Goal: Navigation & Orientation: Find specific page/section

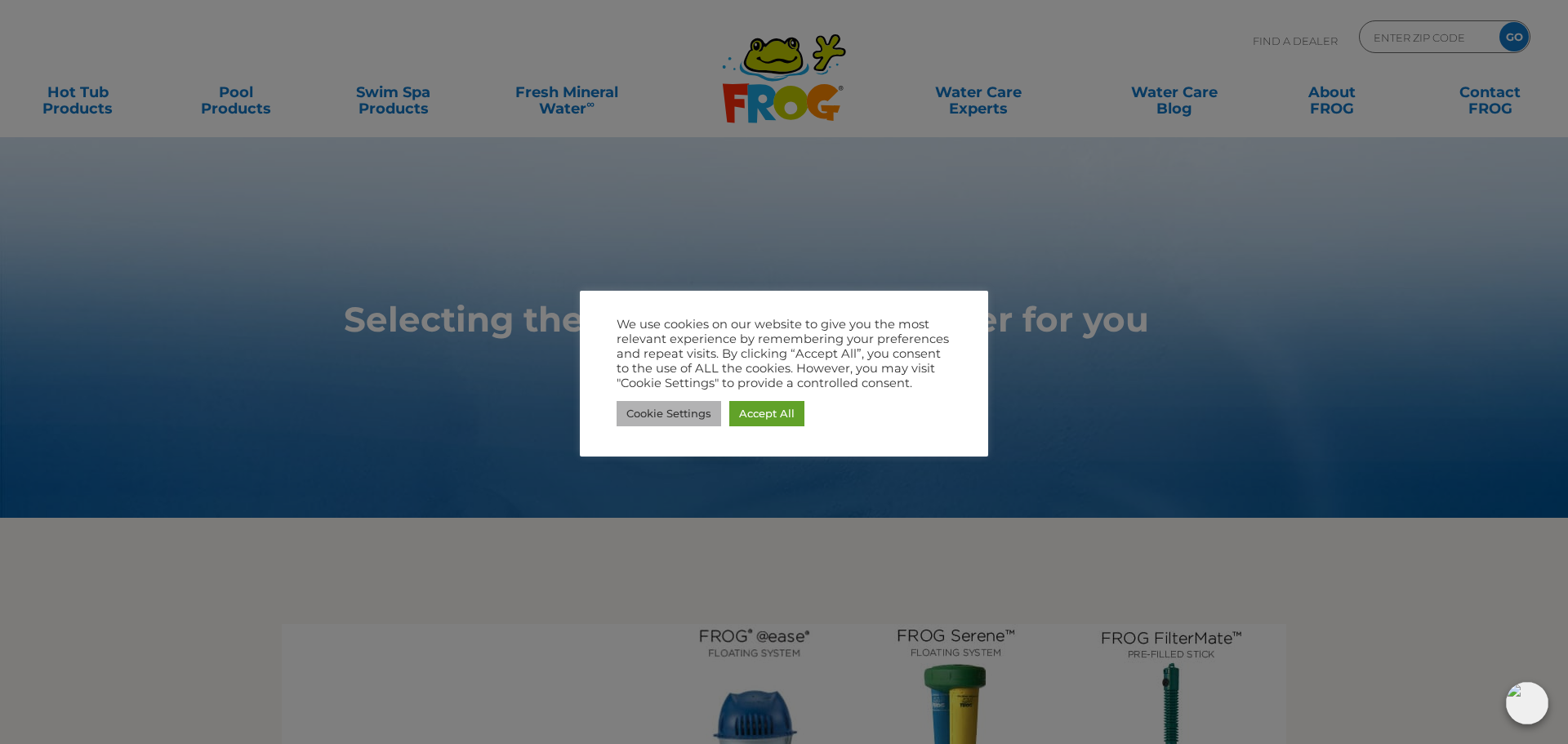
click at [671, 417] on link "Cookie Settings" at bounding box center [668, 413] width 104 height 26
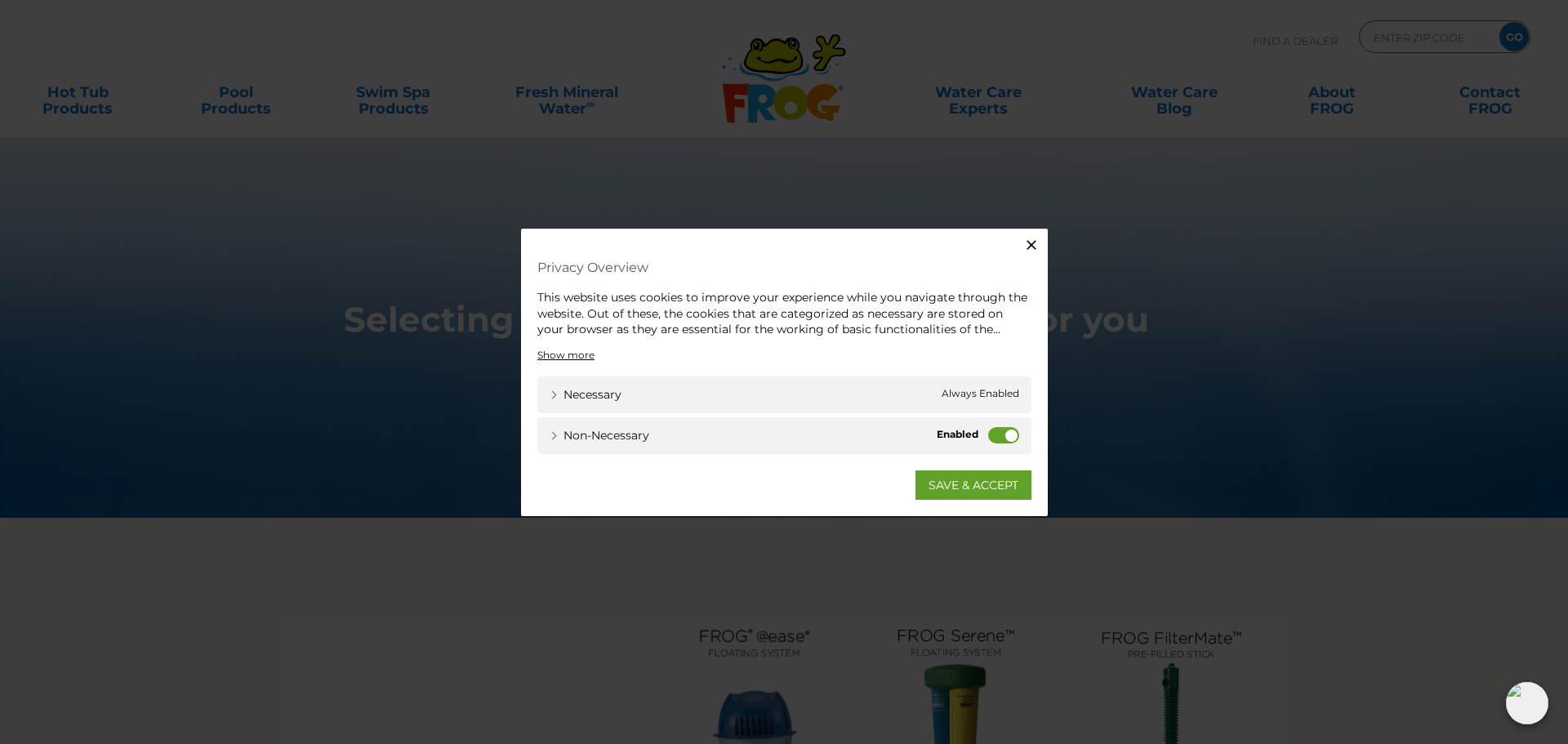
click at [1029, 235] on button "Close" at bounding box center [1031, 245] width 32 height 32
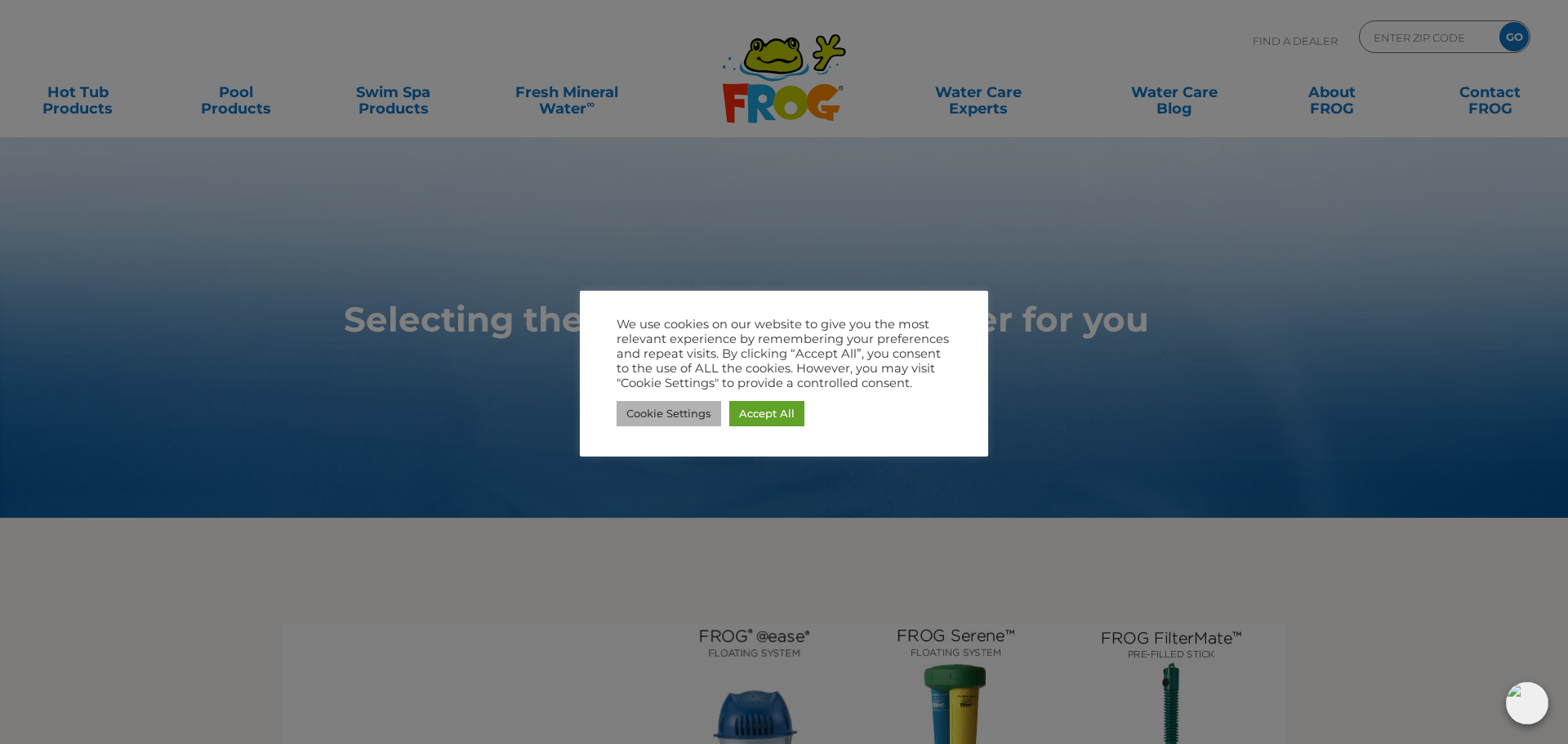
click at [686, 420] on link "Cookie Settings" at bounding box center [668, 413] width 104 height 26
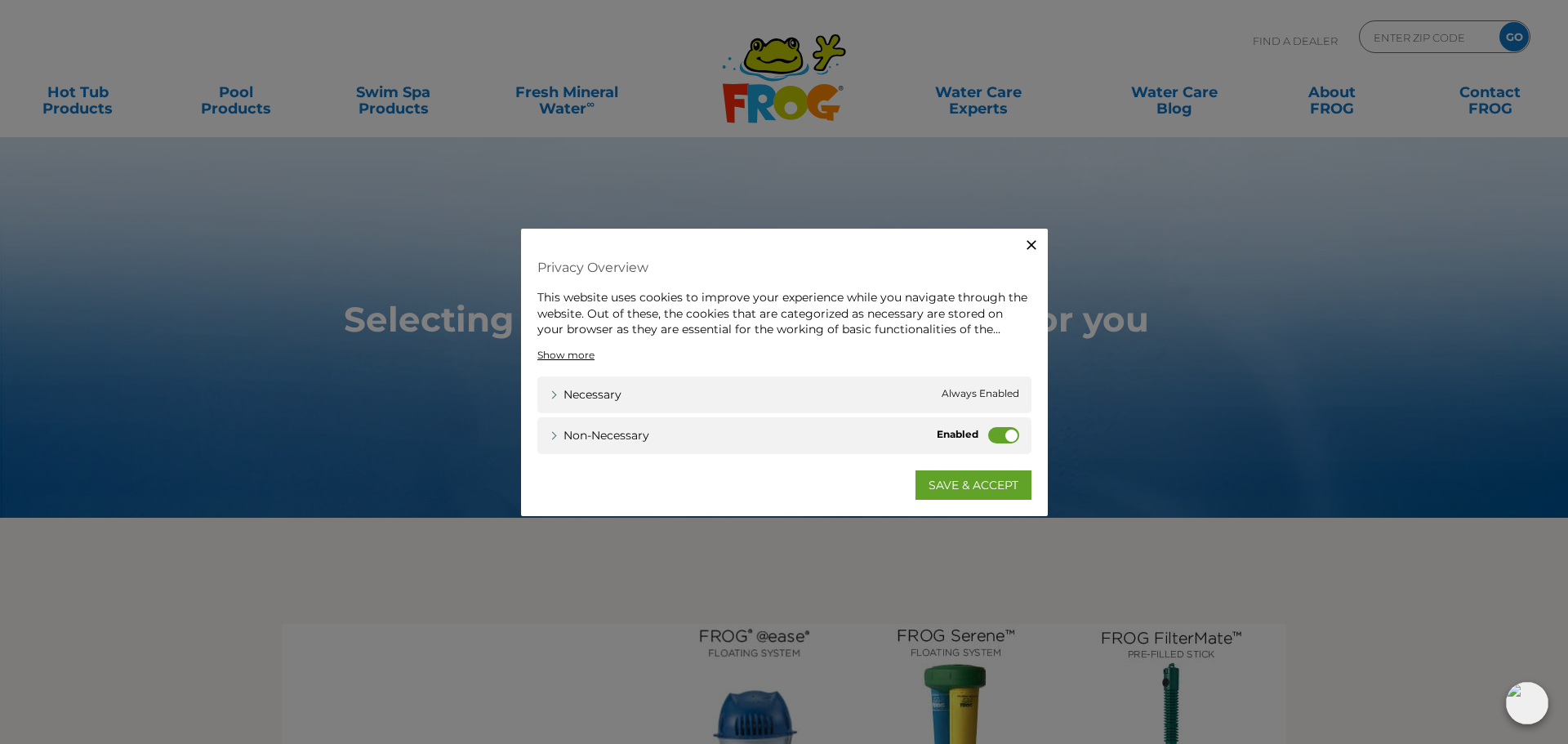
click at [996, 436] on label "Non-necessary" at bounding box center [1003, 434] width 31 height 16
click at [0, 0] on input "Non-necessary" at bounding box center [0, 0] width 0 height 0
click at [972, 493] on link "SAVE & ACCEPT" at bounding box center [973, 484] width 116 height 29
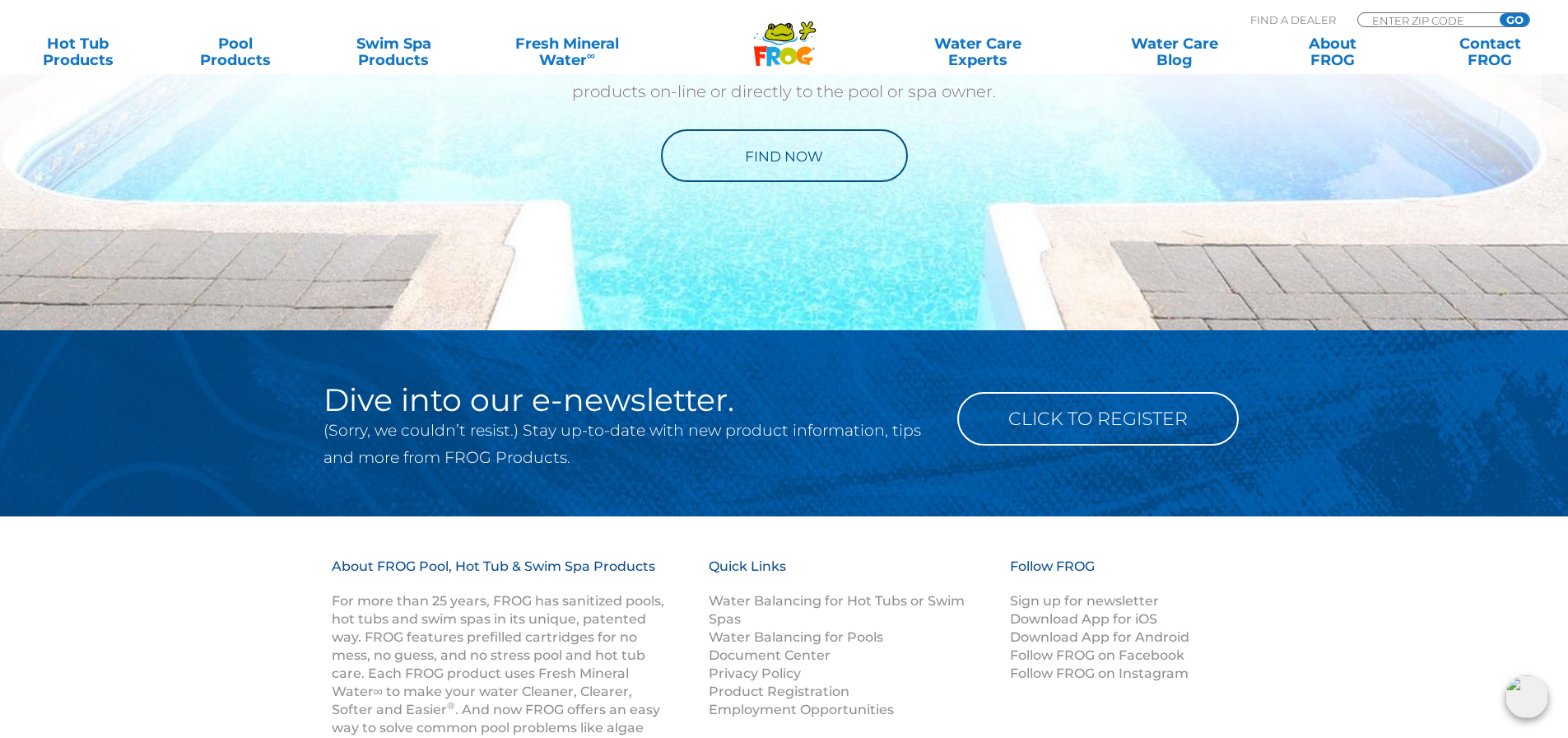
scroll to position [1983, 0]
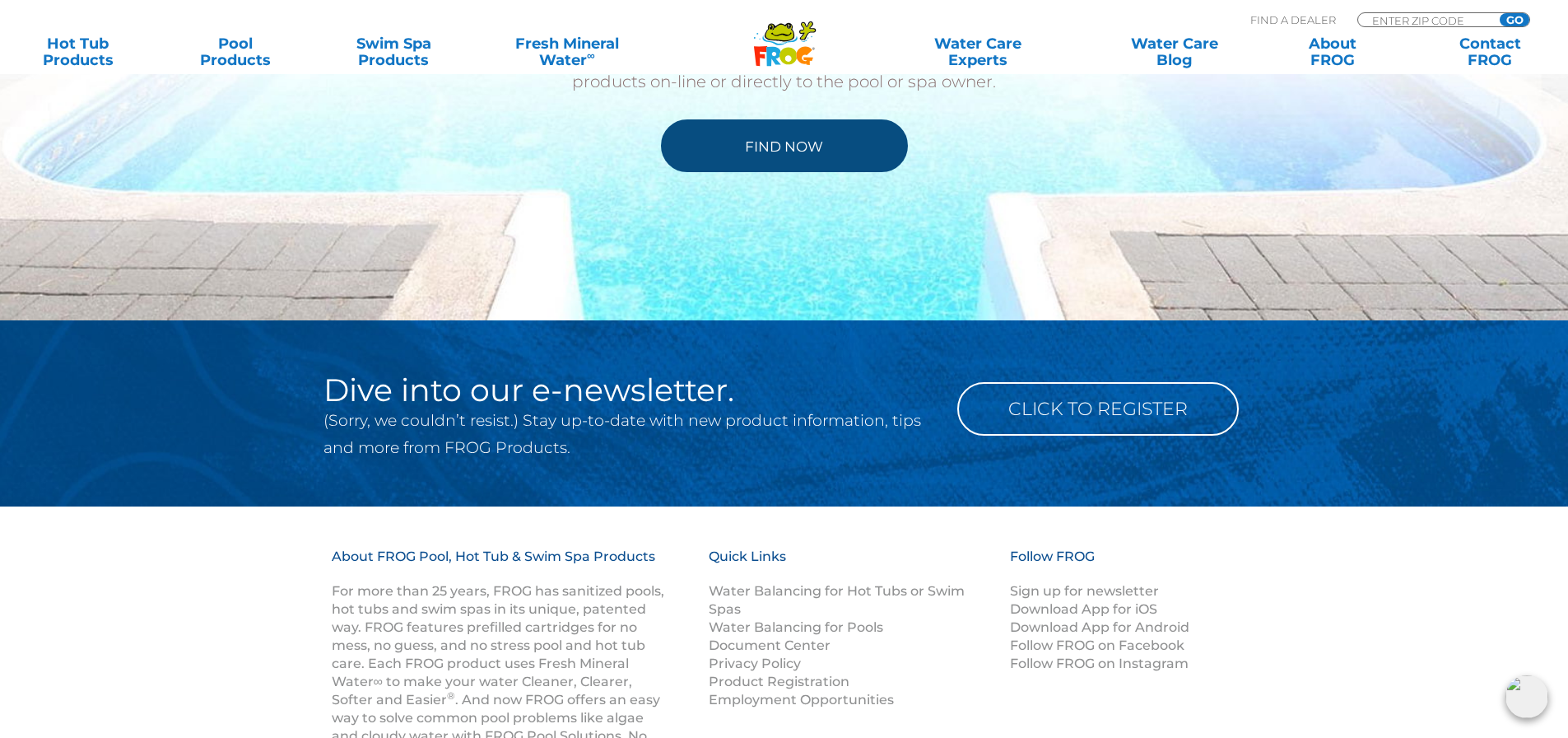
click at [780, 145] on link "Find Now" at bounding box center [784, 145] width 247 height 53
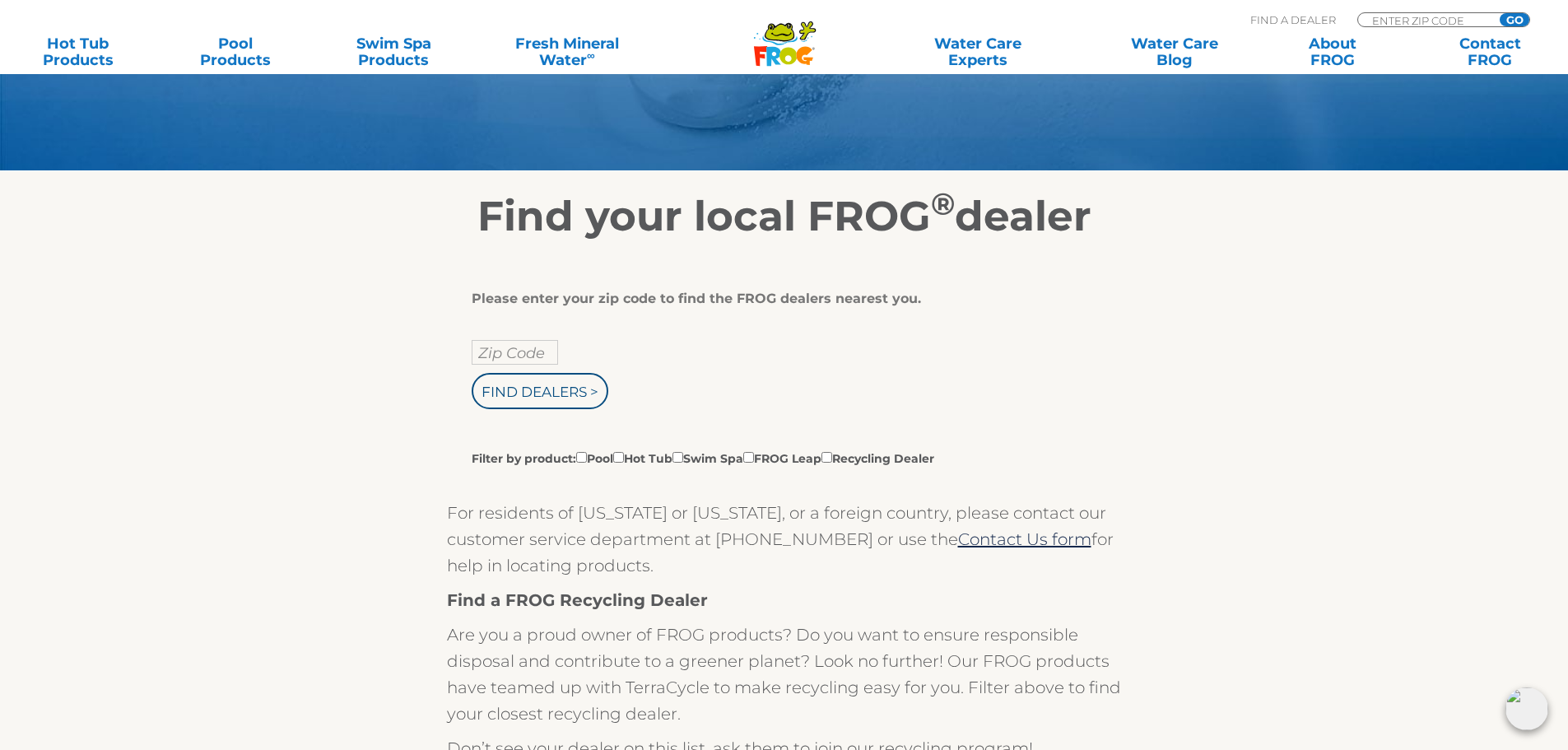
scroll to position [212, 0]
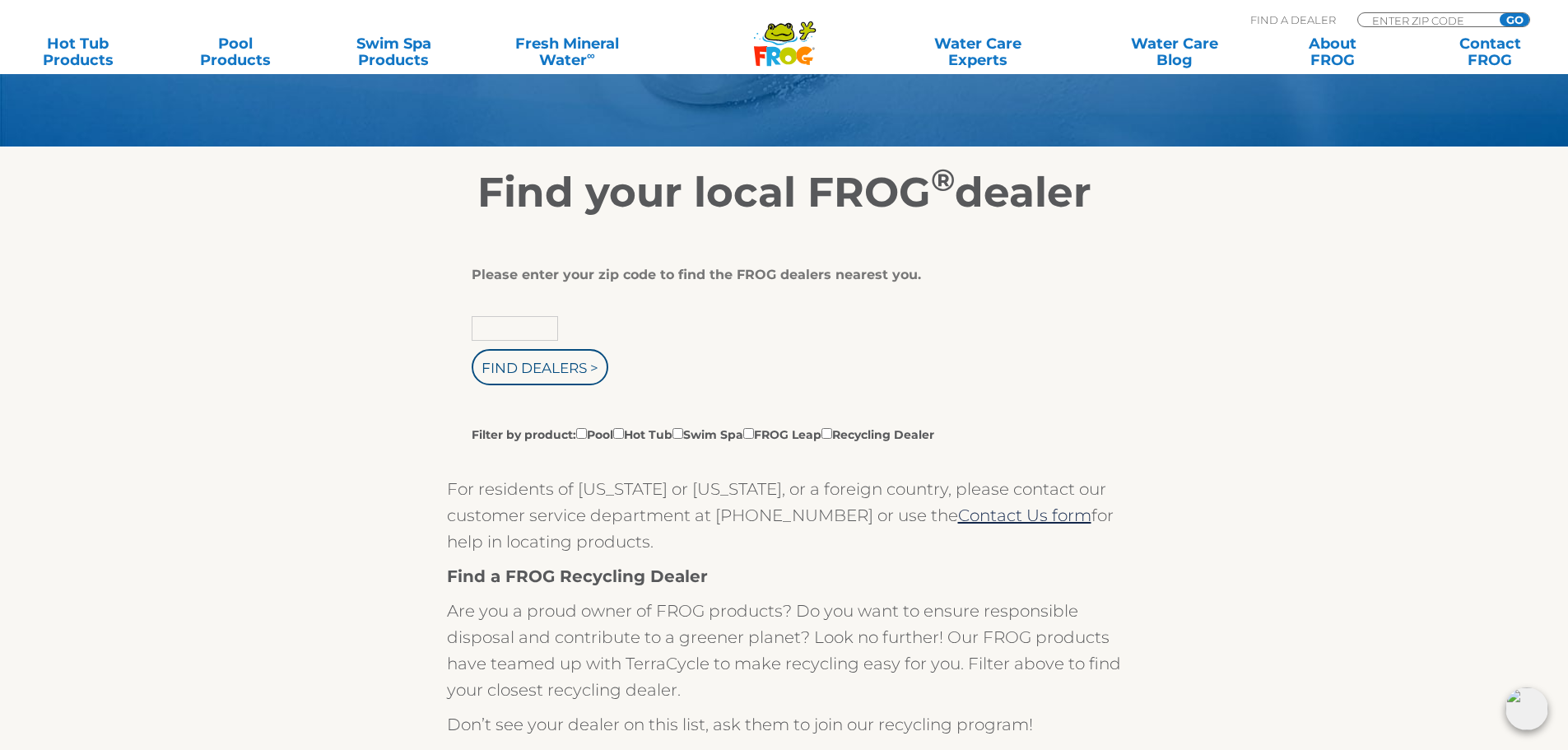
click at [518, 331] on input "text" at bounding box center [515, 328] width 86 height 25
type input "78681"
click at [497, 383] on input "Find Dealers >" at bounding box center [540, 367] width 137 height 36
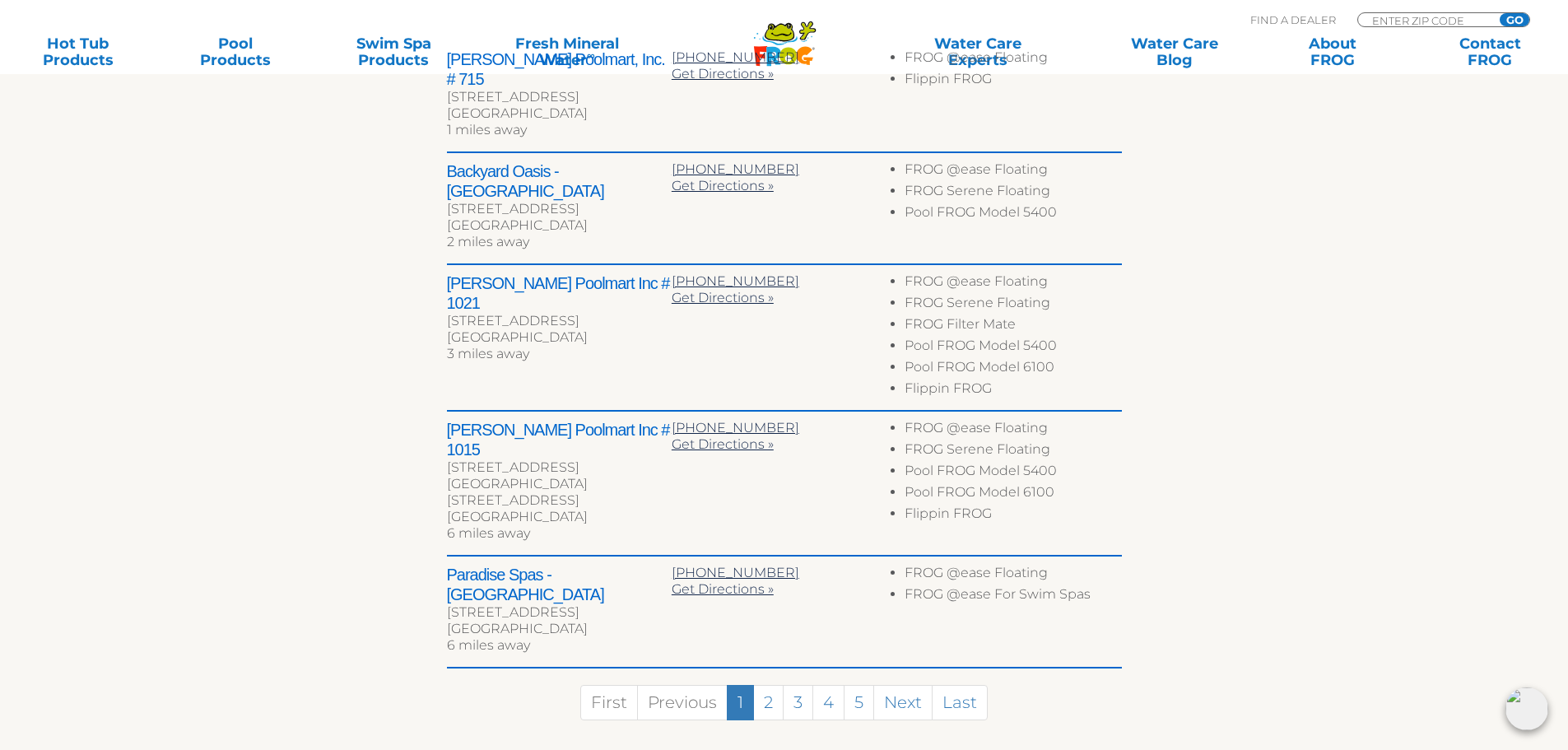
scroll to position [772, 0]
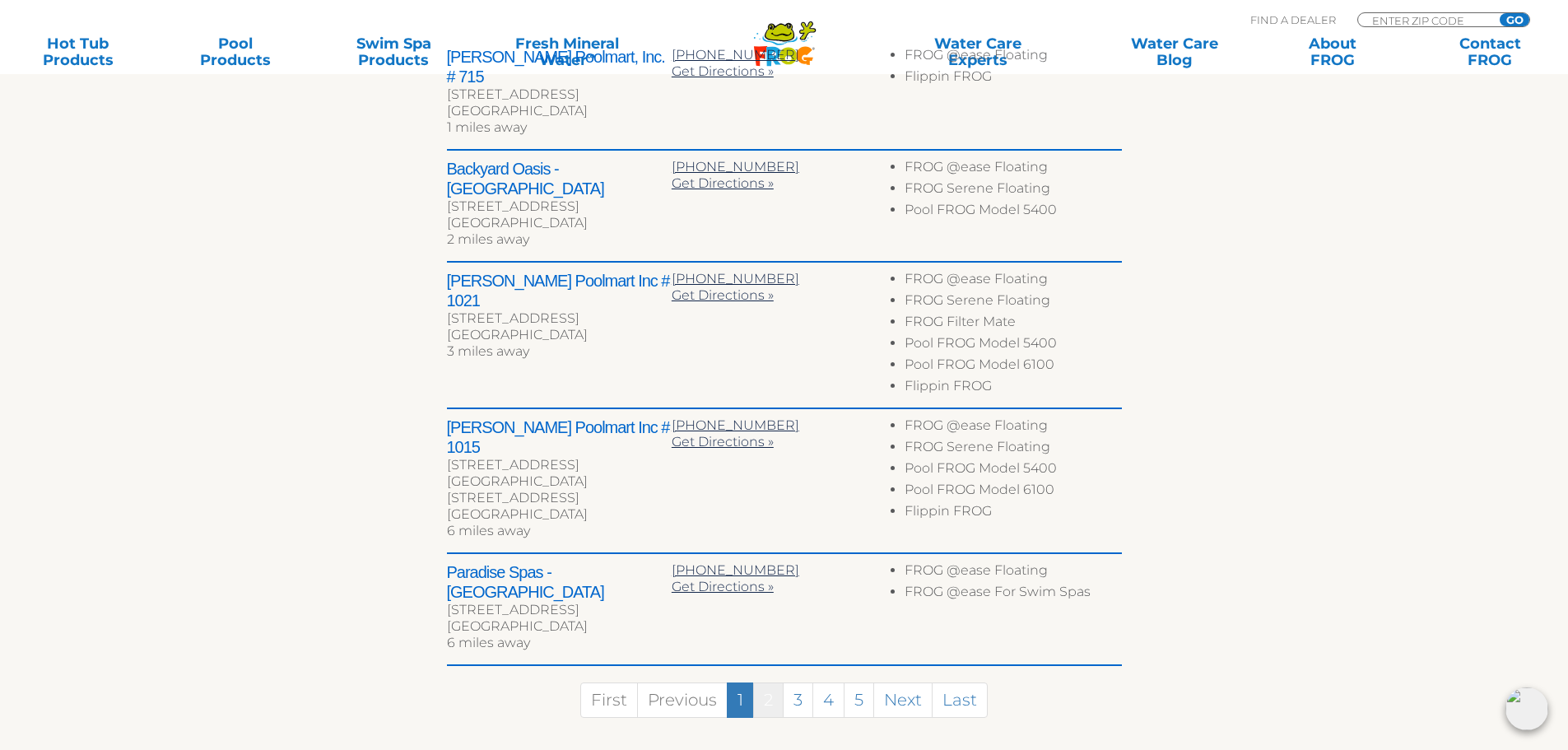
click at [770, 682] on link "2" at bounding box center [768, 699] width 31 height 35
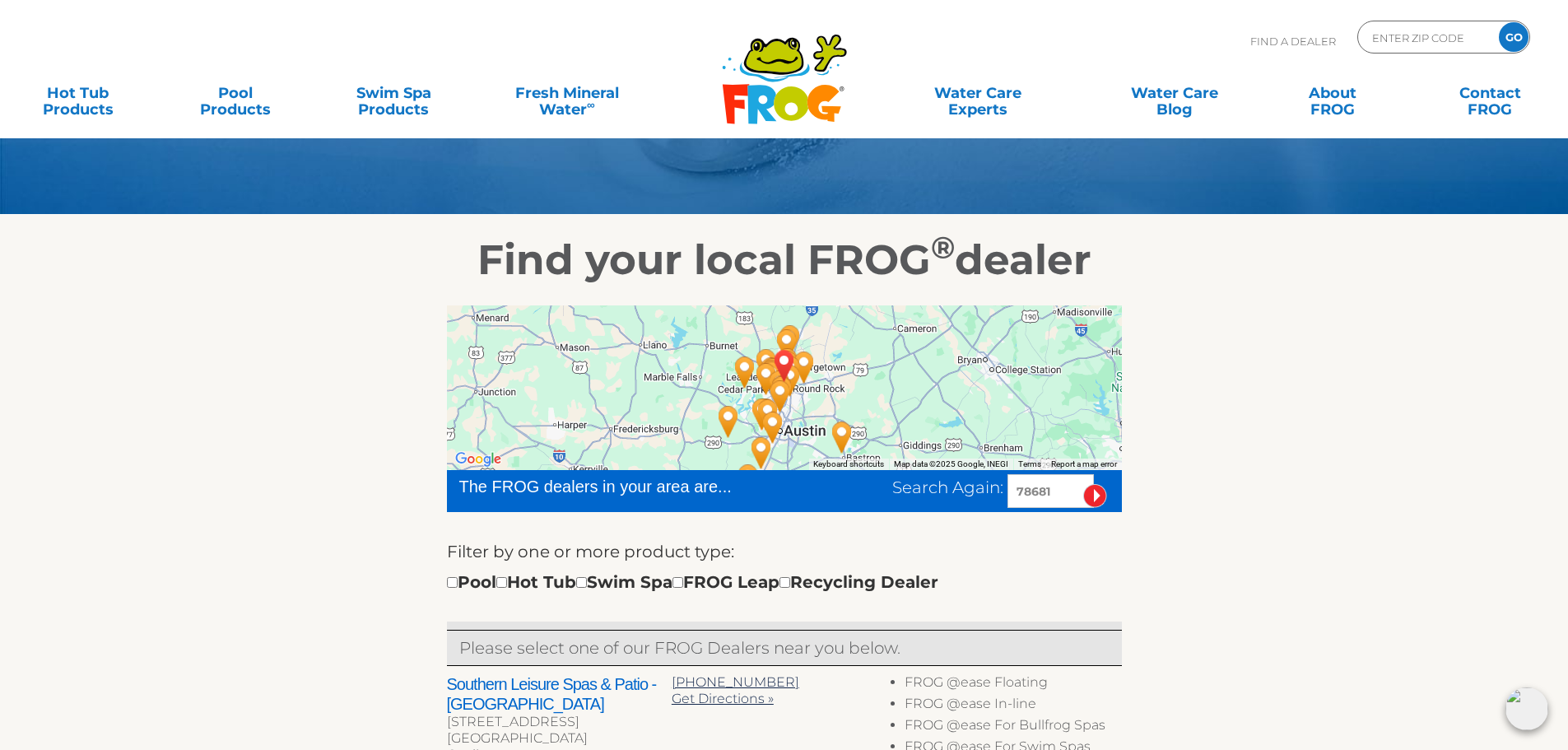
scroll to position [0, 0]
